Goal: Task Accomplishment & Management: Use online tool/utility

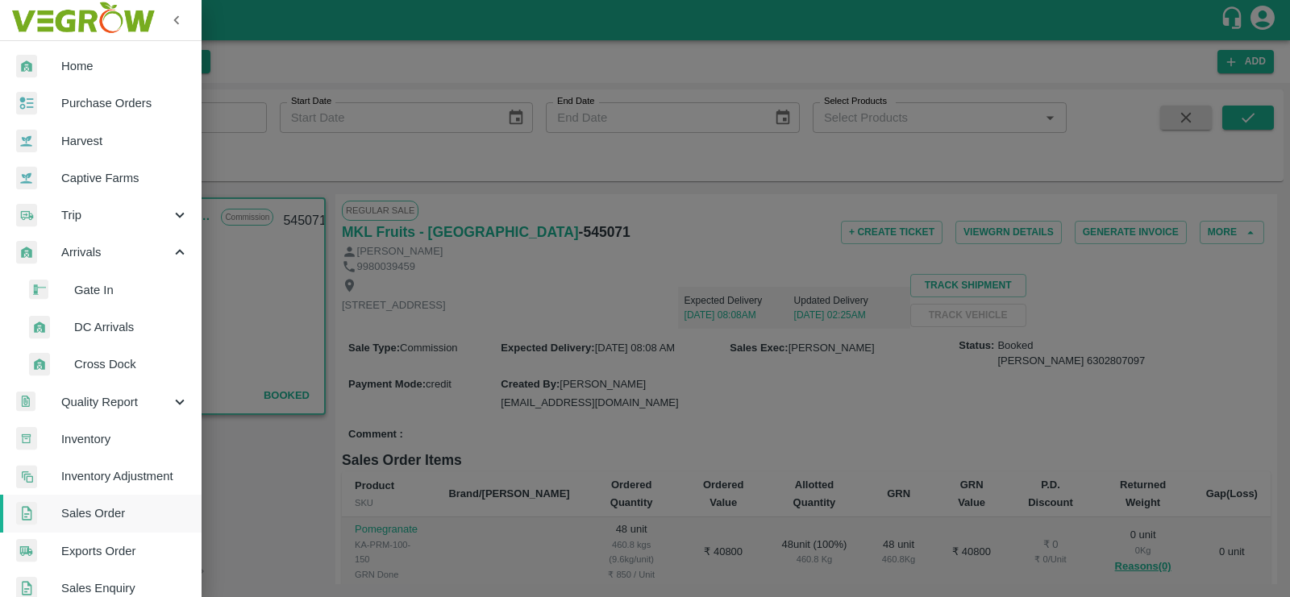
scroll to position [433, 0]
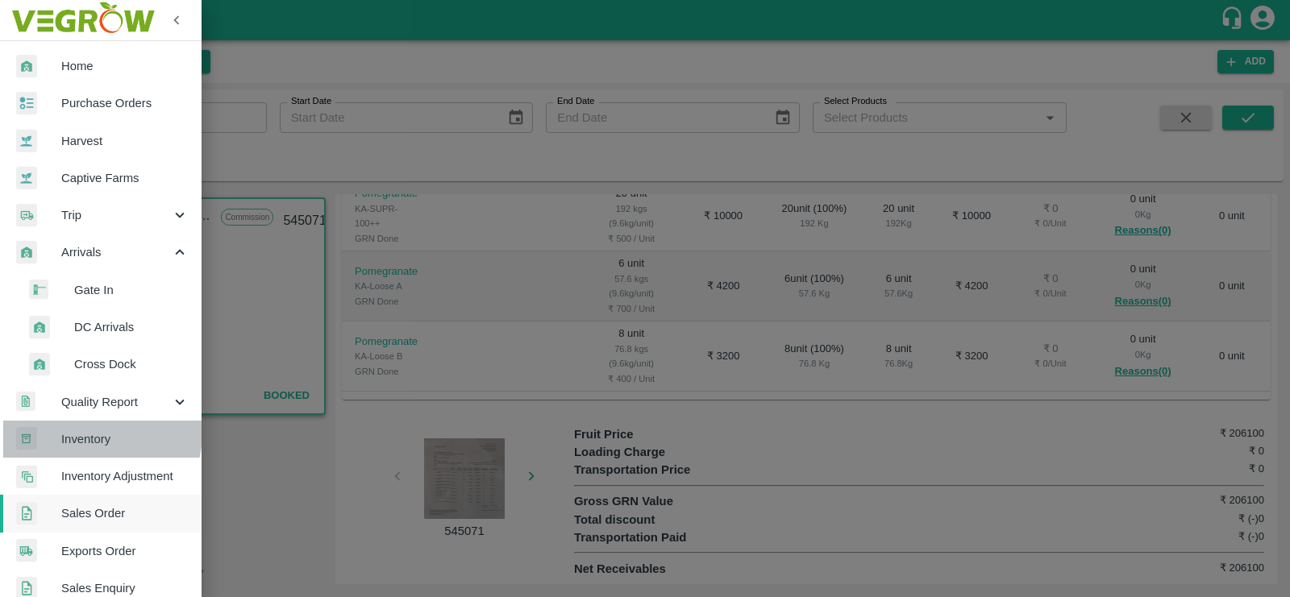
click at [95, 433] on span "Inventory" at bounding box center [124, 440] width 127 height 18
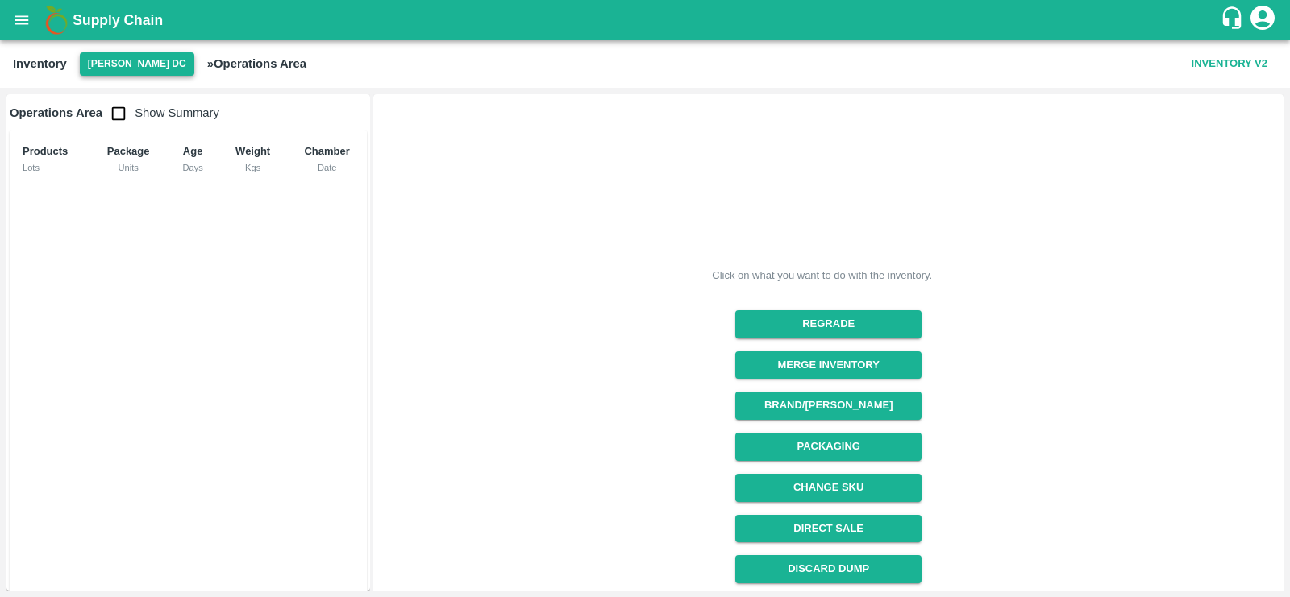
click at [154, 65] on button "[PERSON_NAME] DC" at bounding box center [137, 63] width 114 height 23
